Goal: Information Seeking & Learning: Find specific fact

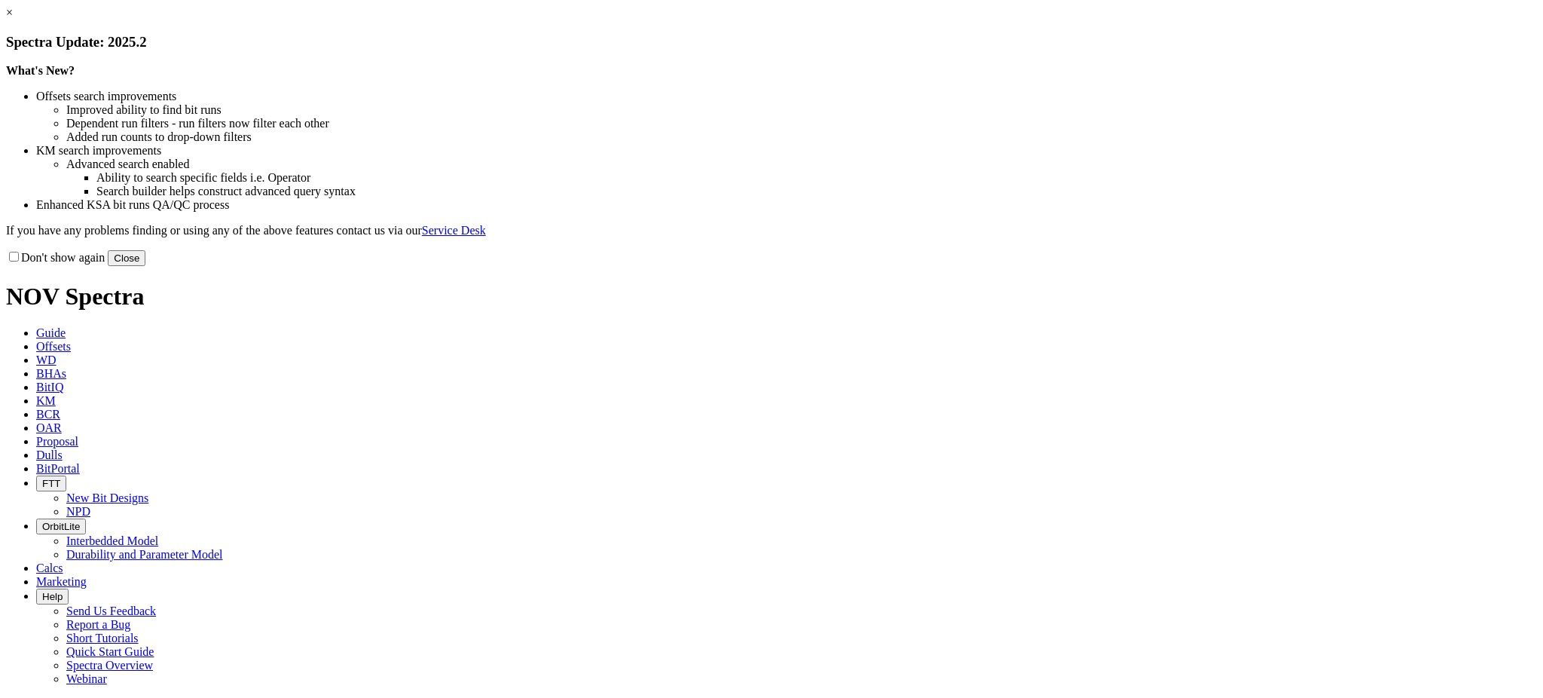
click at [145, 266] on button "Close" at bounding box center [127, 258] width 38 height 16
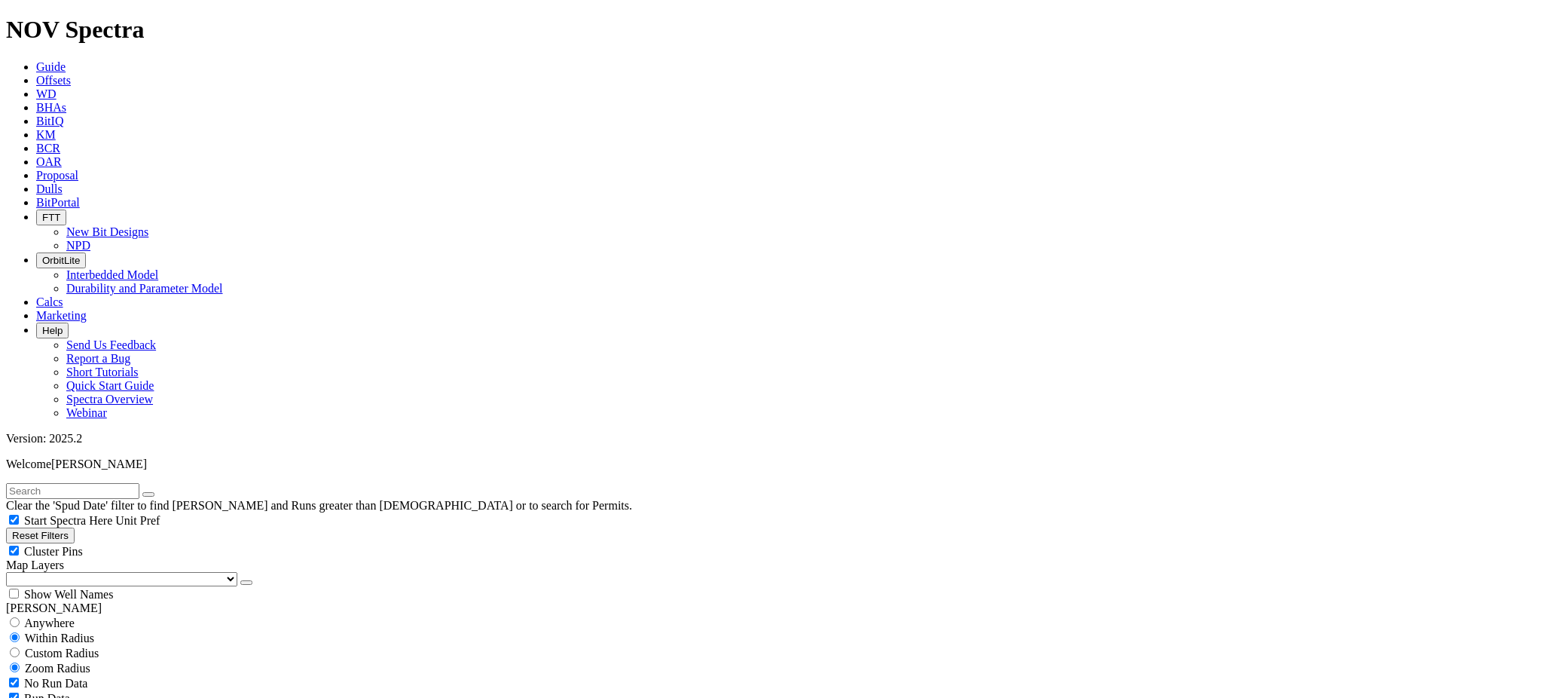
click at [56, 128] on link "KM" at bounding box center [46, 134] width 20 height 13
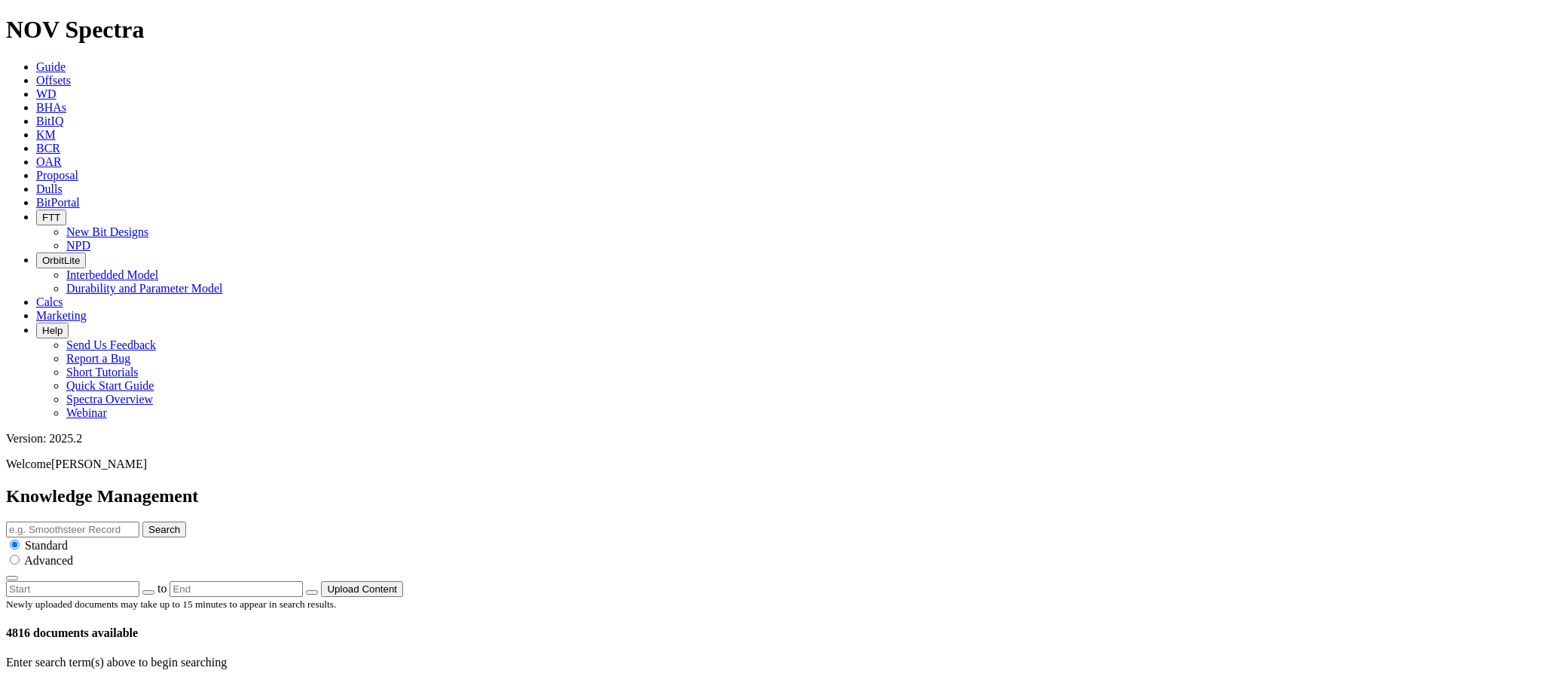
click at [139, 521] on input "text" at bounding box center [72, 529] width 133 height 16
type input "24" performance"
click at [186, 521] on button "Search" at bounding box center [164, 529] width 44 height 16
click at [12, 578] on icon "button" at bounding box center [12, 578] width 0 height 0
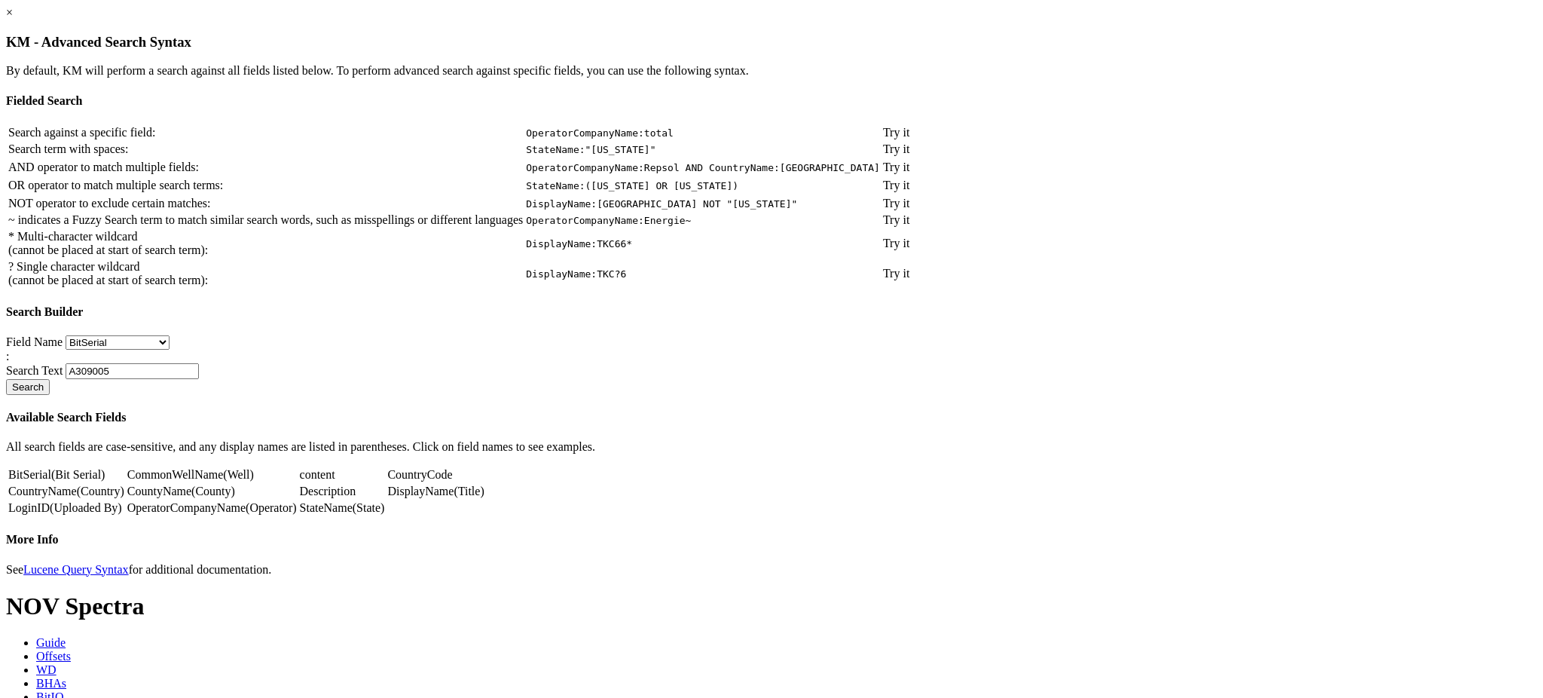
click at [13, 19] on link "×" at bounding box center [9, 12] width 7 height 13
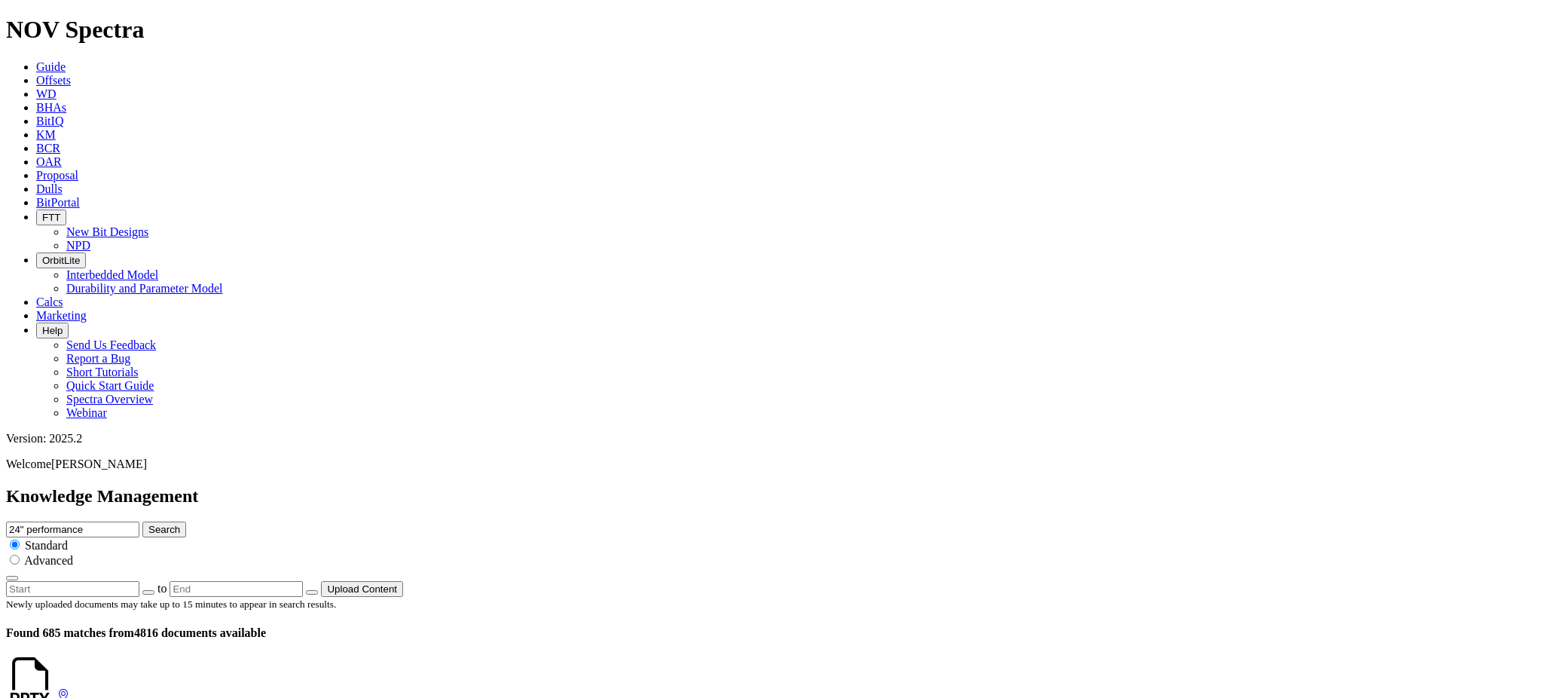
click at [139, 521] on input "24" performance" at bounding box center [72, 529] width 133 height 16
type input "24" Roller Cone performance"
click at [142, 521] on button "Search" at bounding box center [164, 529] width 44 height 16
click at [139, 521] on input "24" Roller Cone performance" at bounding box center [72, 529] width 133 height 16
type input "24" T11 performance"
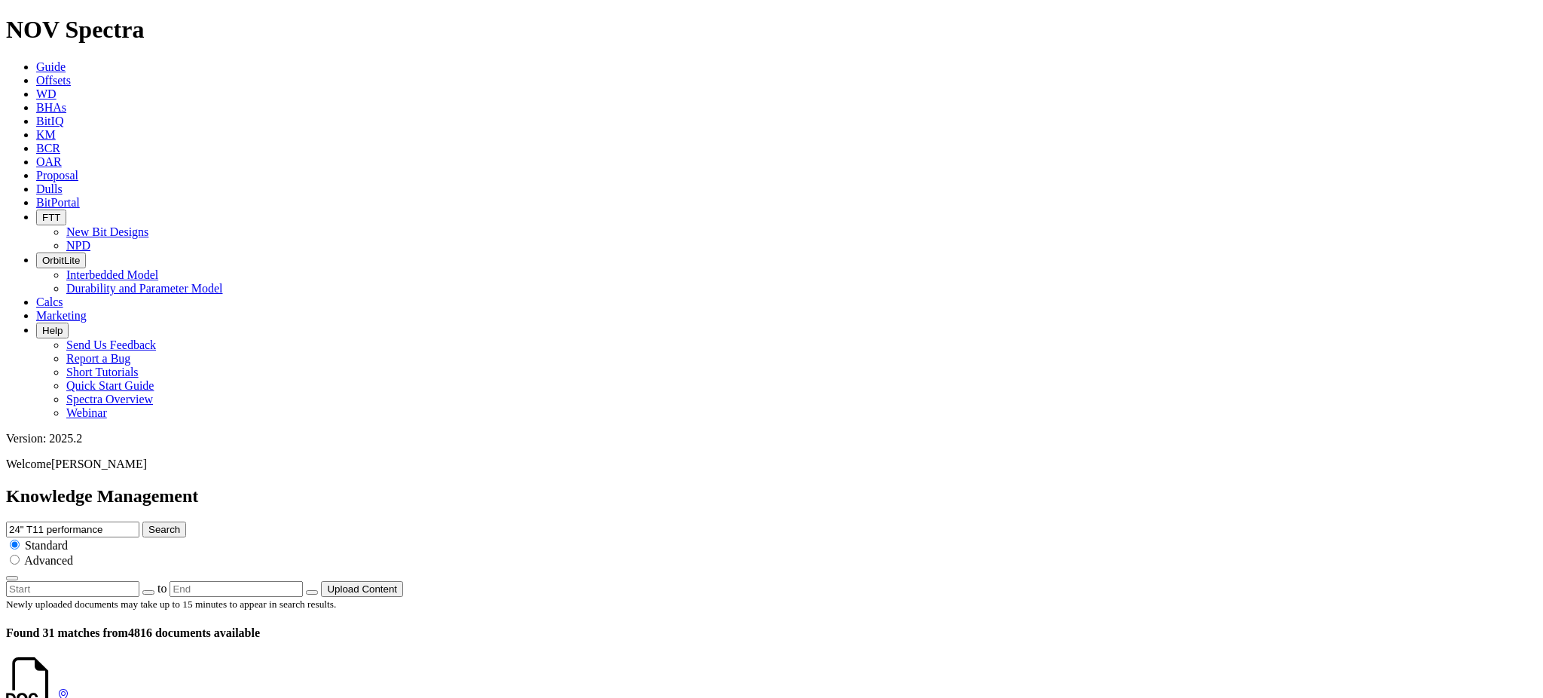
click at [142, 521] on button "Search" at bounding box center [164, 529] width 44 height 16
click at [87, 309] on span "Marketing" at bounding box center [61, 315] width 50 height 13
click at [139, 521] on input "24" T11 performance" at bounding box center [72, 529] width 133 height 16
drag, startPoint x: 882, startPoint y: 80, endPoint x: 730, endPoint y: 68, distance: 152.6
click at [730, 486] on div "Knowledge Management 24" T11 performance Search Standard Advanced to Upload Con…" at bounding box center [771, 541] width 1531 height 111
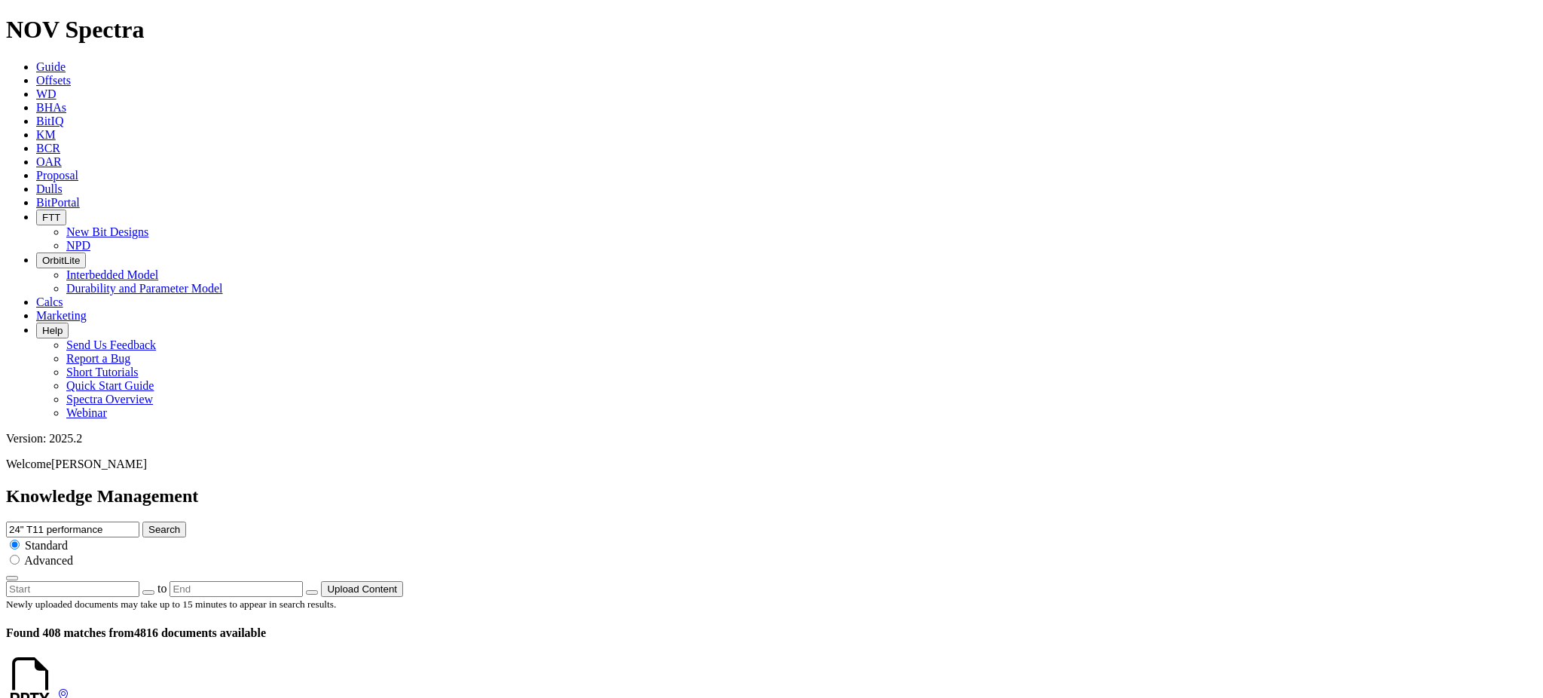
click at [832, 597] on div "Newly uploaded documents may take up to 15 minutes to appear in search results.…" at bounding box center [771, 618] width 1531 height 43
click at [18, 576] on button "button" at bounding box center [12, 578] width 12 height 5
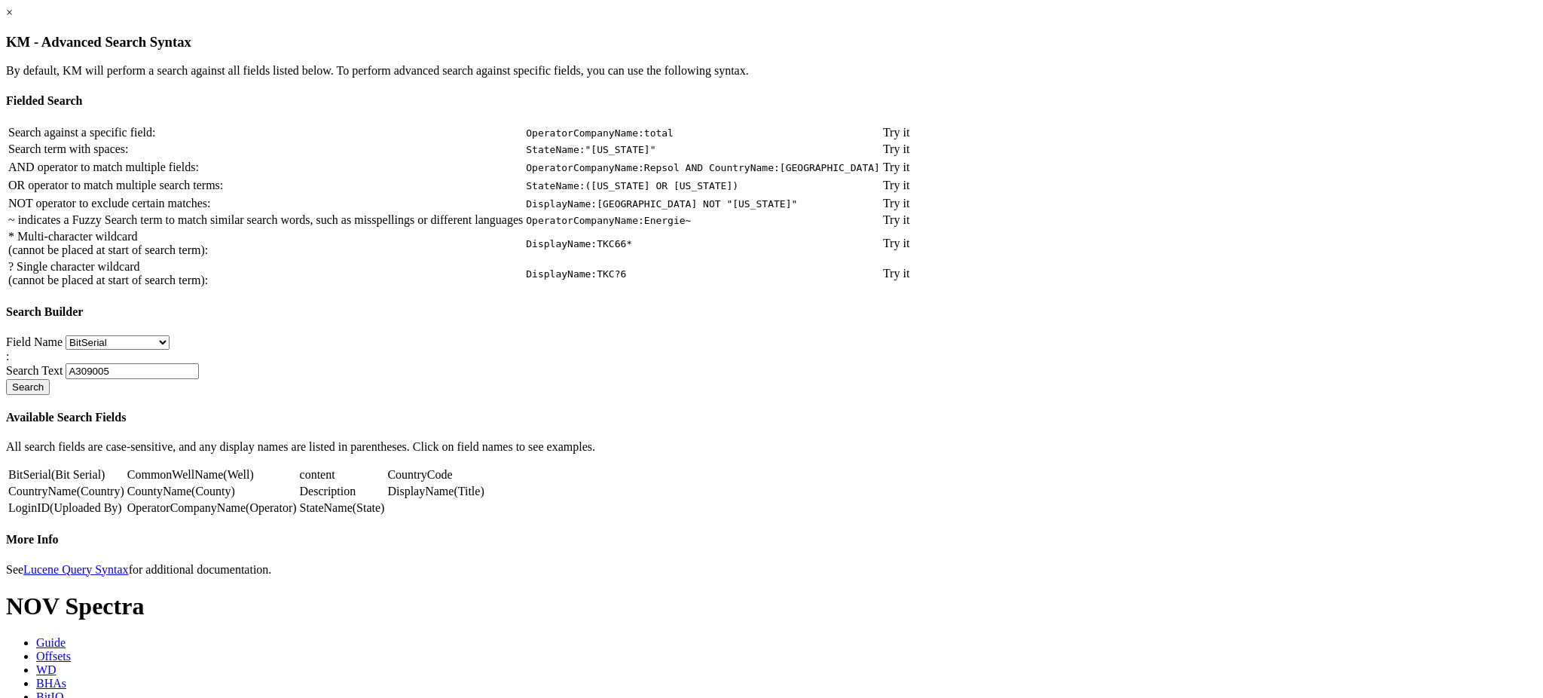
scroll to position [40, 0]
click at [13, 9] on link "×" at bounding box center [9, 12] width 7 height 13
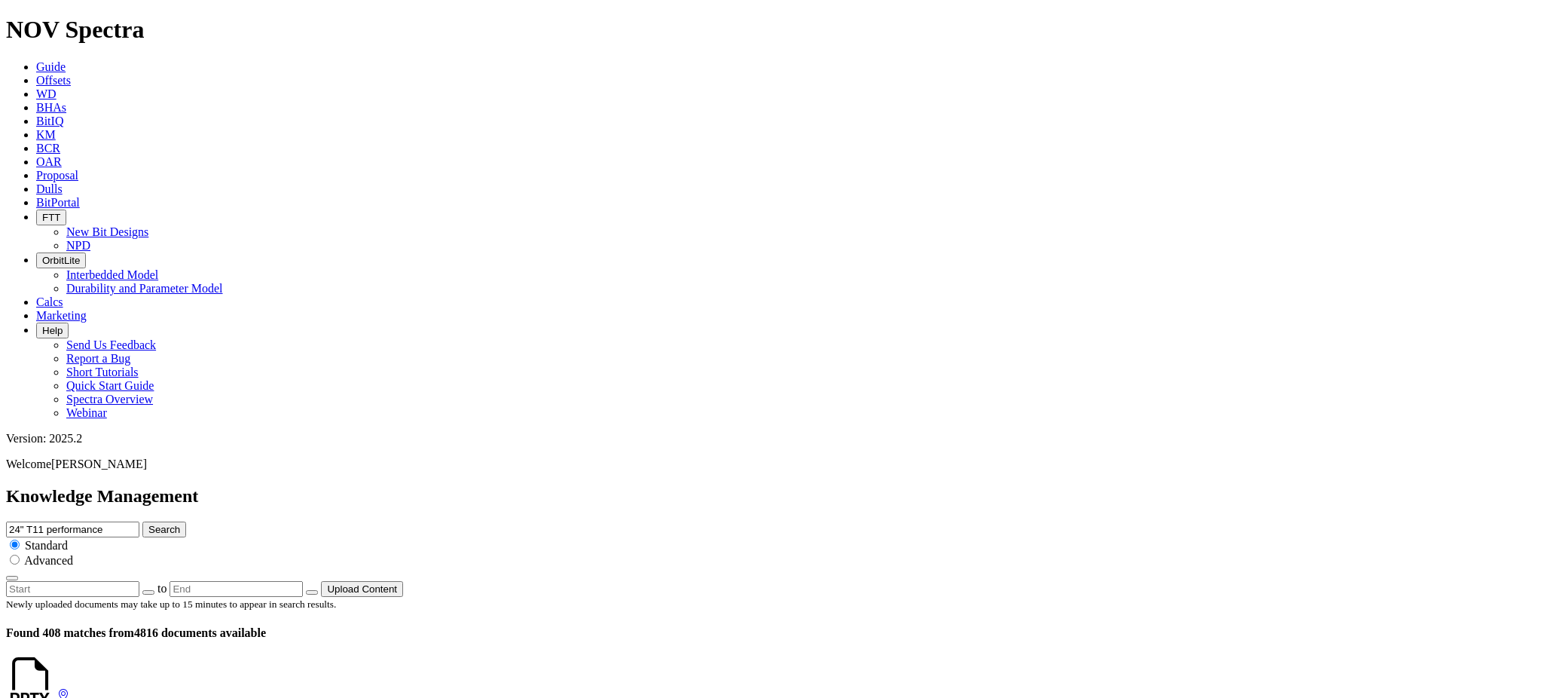
click at [63, 115] on link "BitIQ" at bounding box center [49, 121] width 27 height 13
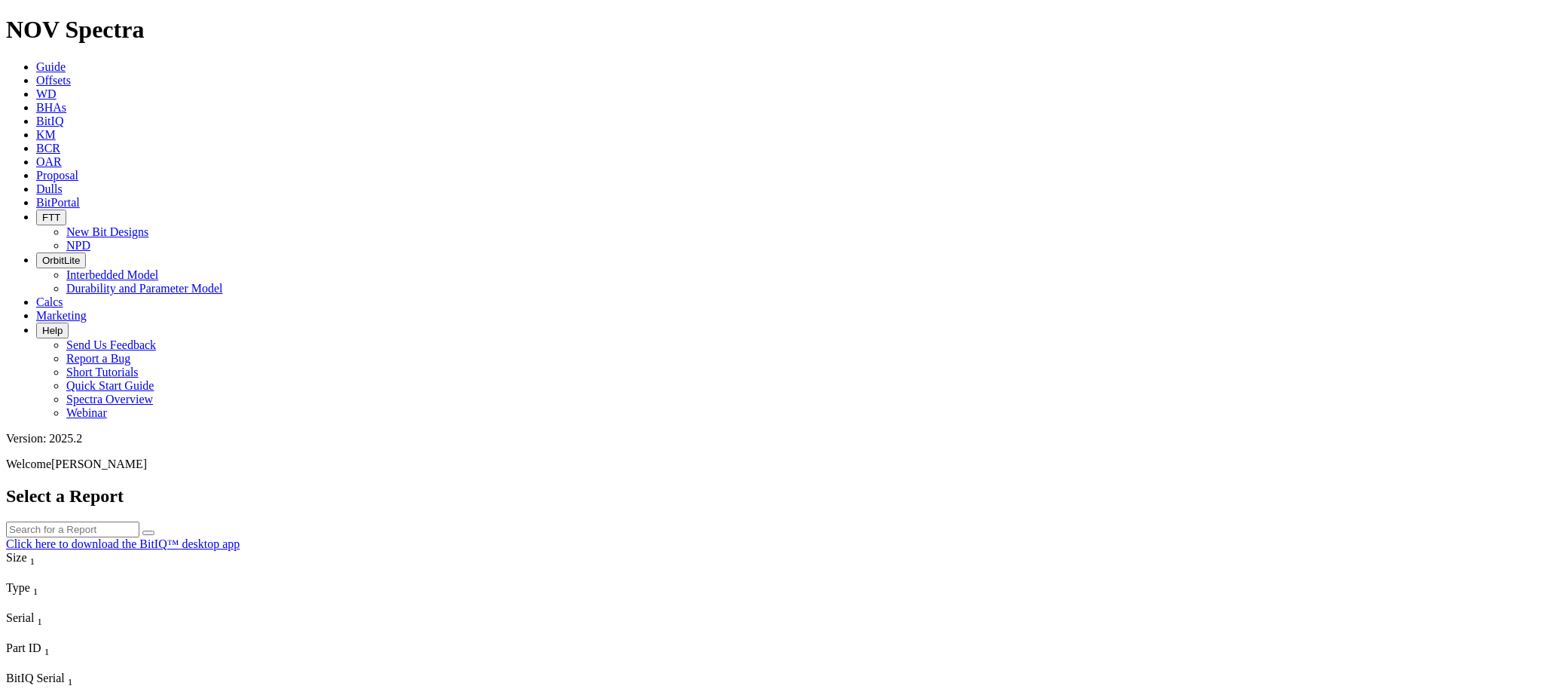
click at [139, 521] on input "text" at bounding box center [72, 529] width 133 height 16
type input "24"
click at [805, 486] on div "Select a Report 24 Click here to download the BitIQ™ desktop app" at bounding box center [771, 518] width 1531 height 65
click at [148, 533] on icon "submit" at bounding box center [148, 533] width 0 height 0
click at [9, 567] on icon "Column Menu" at bounding box center [7, 573] width 3 height 13
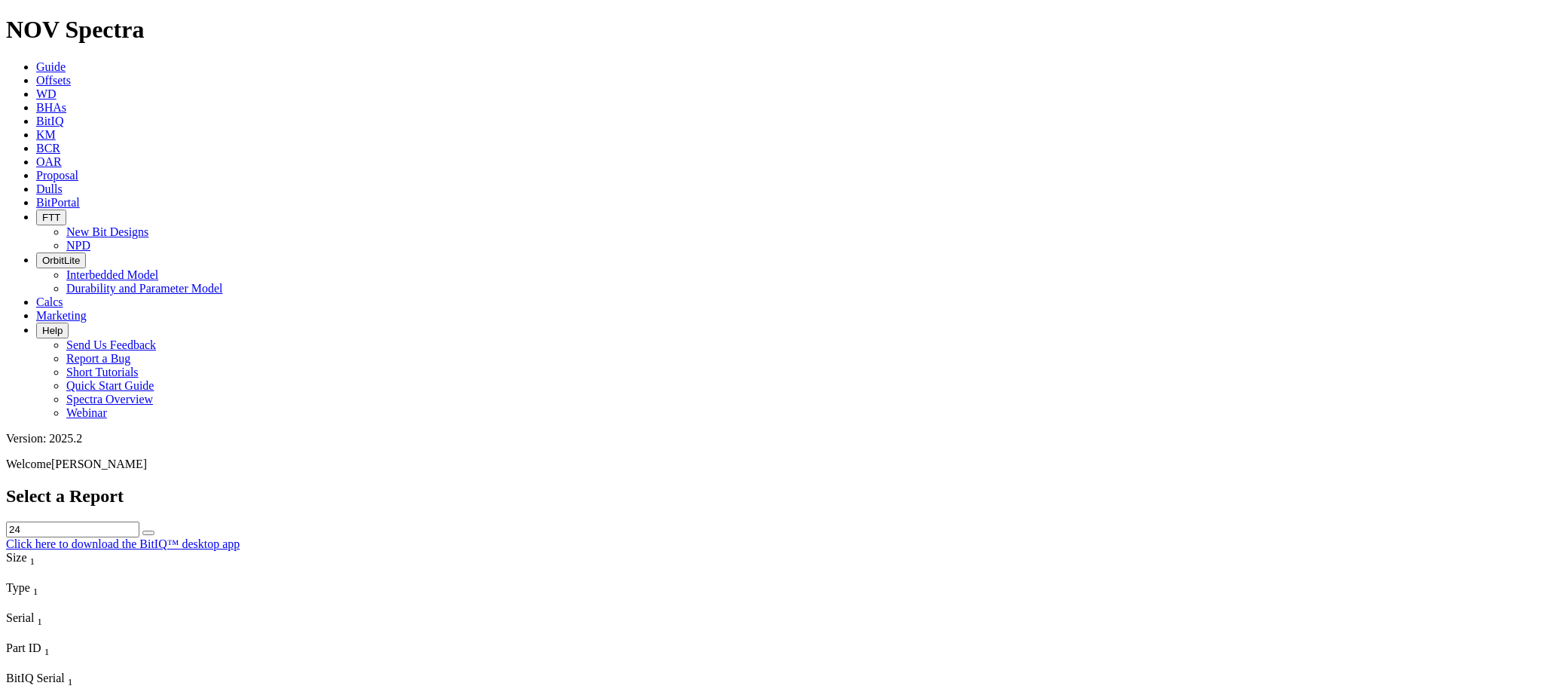
click at [9, 567] on icon "Column Menu" at bounding box center [7, 573] width 3 height 13
click at [56, 128] on link "KM" at bounding box center [46, 134] width 20 height 13
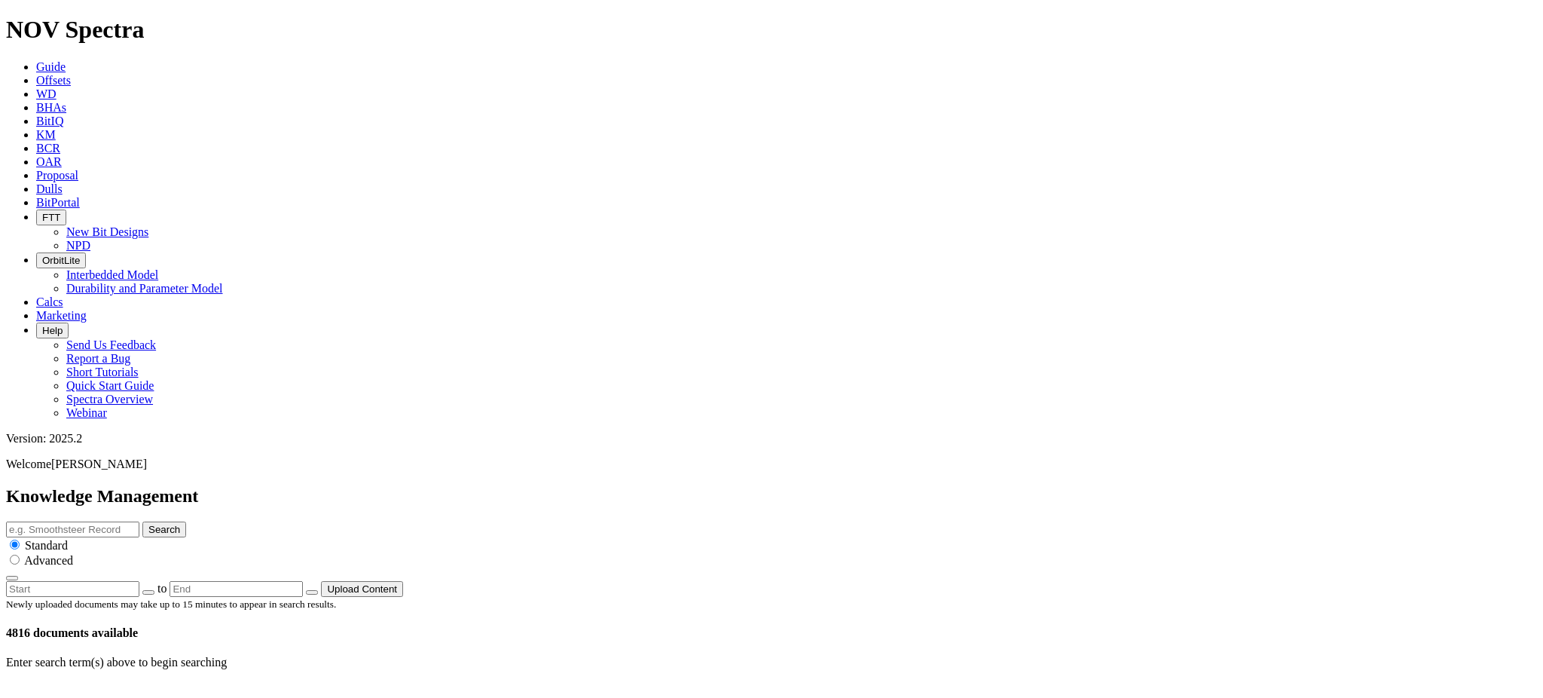
click at [186, 521] on button "Search" at bounding box center [164, 529] width 44 height 16
click at [139, 521] on input "text" at bounding box center [72, 529] width 133 height 16
type input "performance summary 24in T11"
click at [142, 521] on button "Search" at bounding box center [164, 529] width 44 height 16
click at [148, 592] on icon "button" at bounding box center [148, 592] width 0 height 0
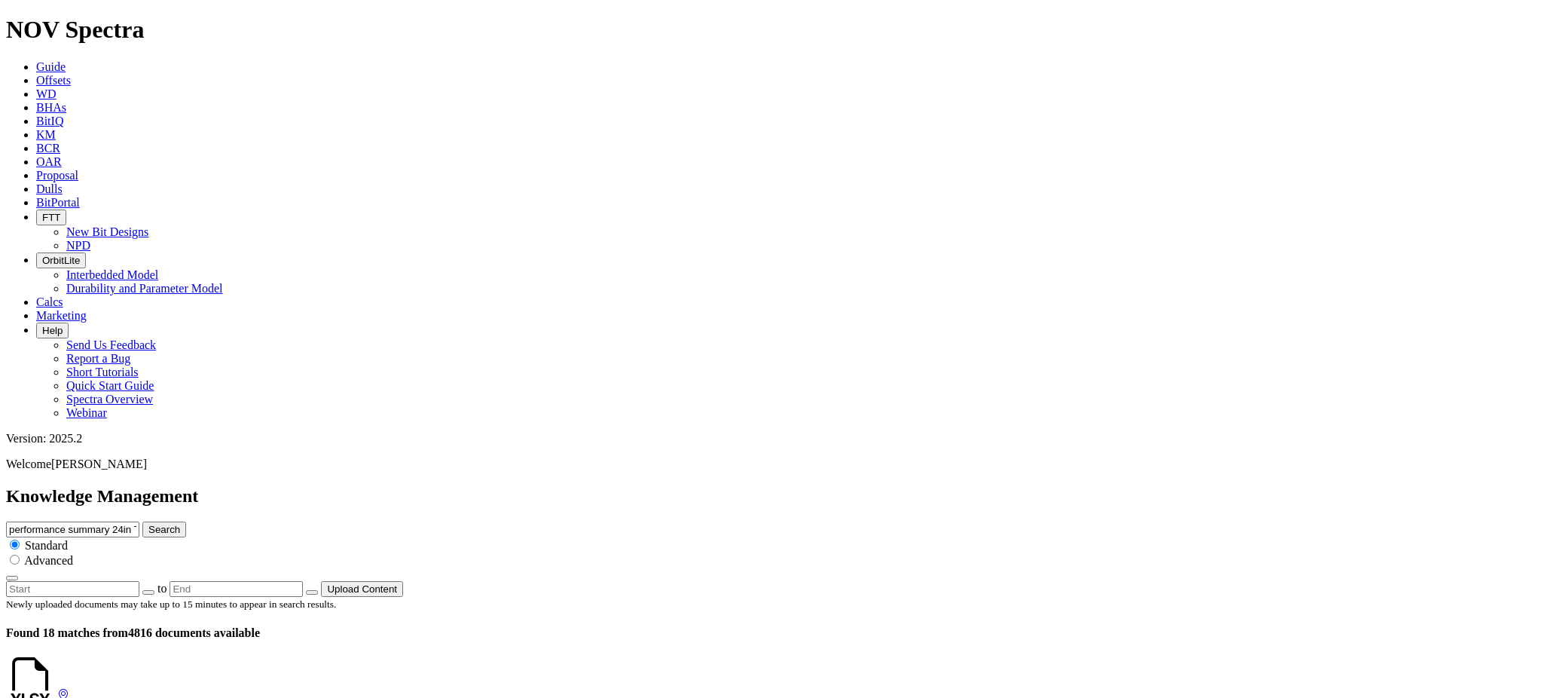
type input "[DATE]"
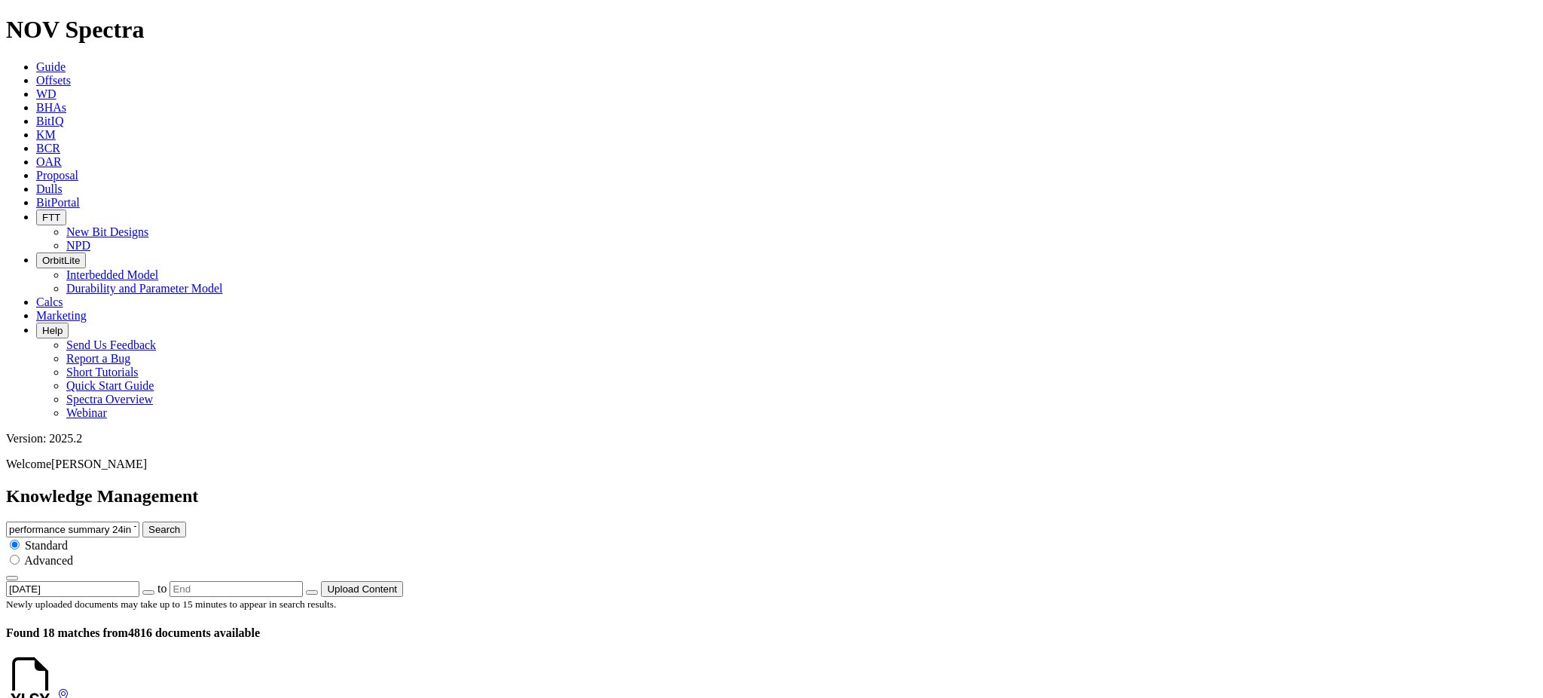
click at [318, 590] on button "button" at bounding box center [312, 592] width 12 height 5
type input "[DATE]"
